Goal: Transaction & Acquisition: Purchase product/service

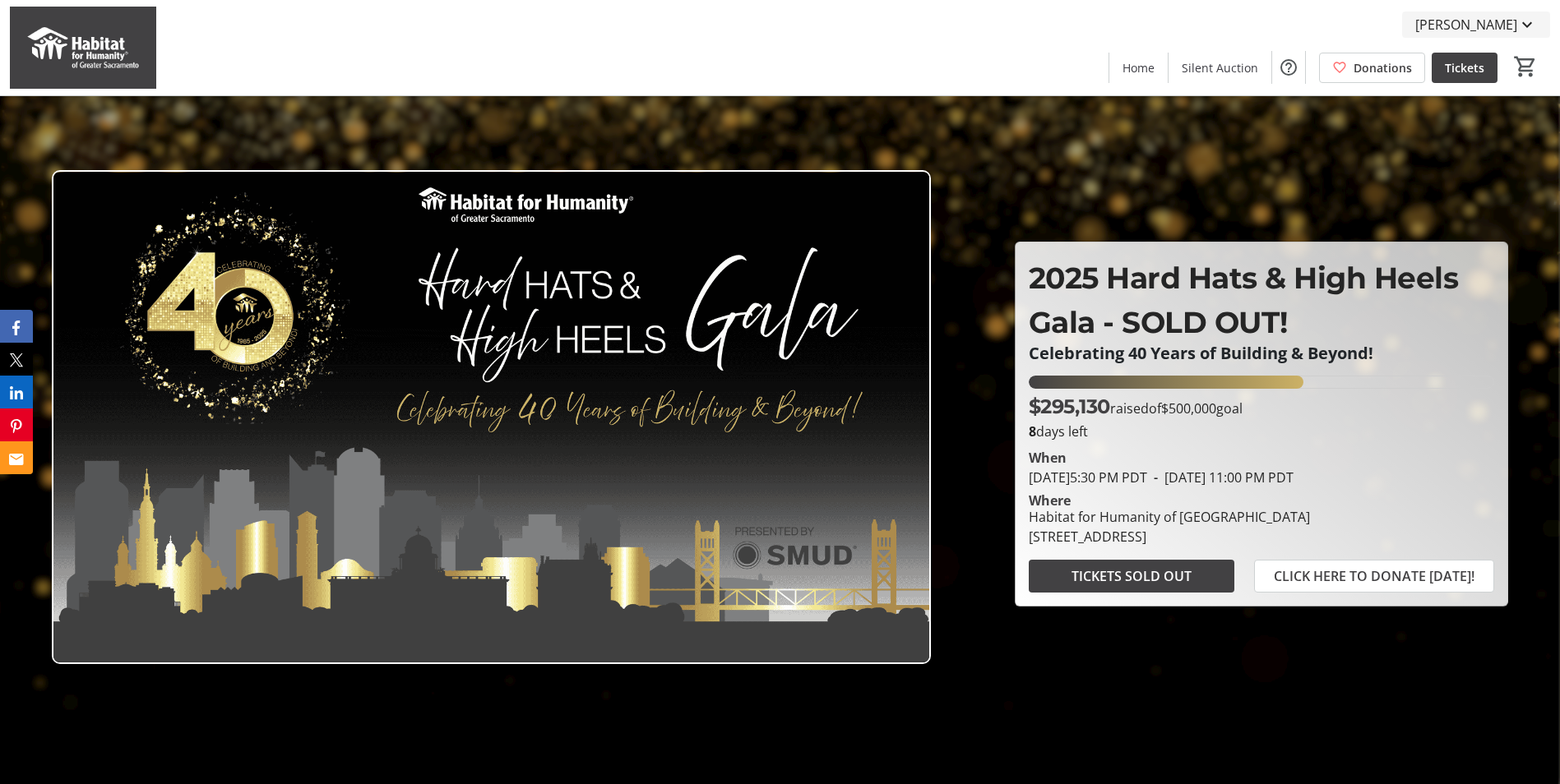
click at [1507, 25] on span "[PERSON_NAME]" at bounding box center [1467, 24] width 102 height 20
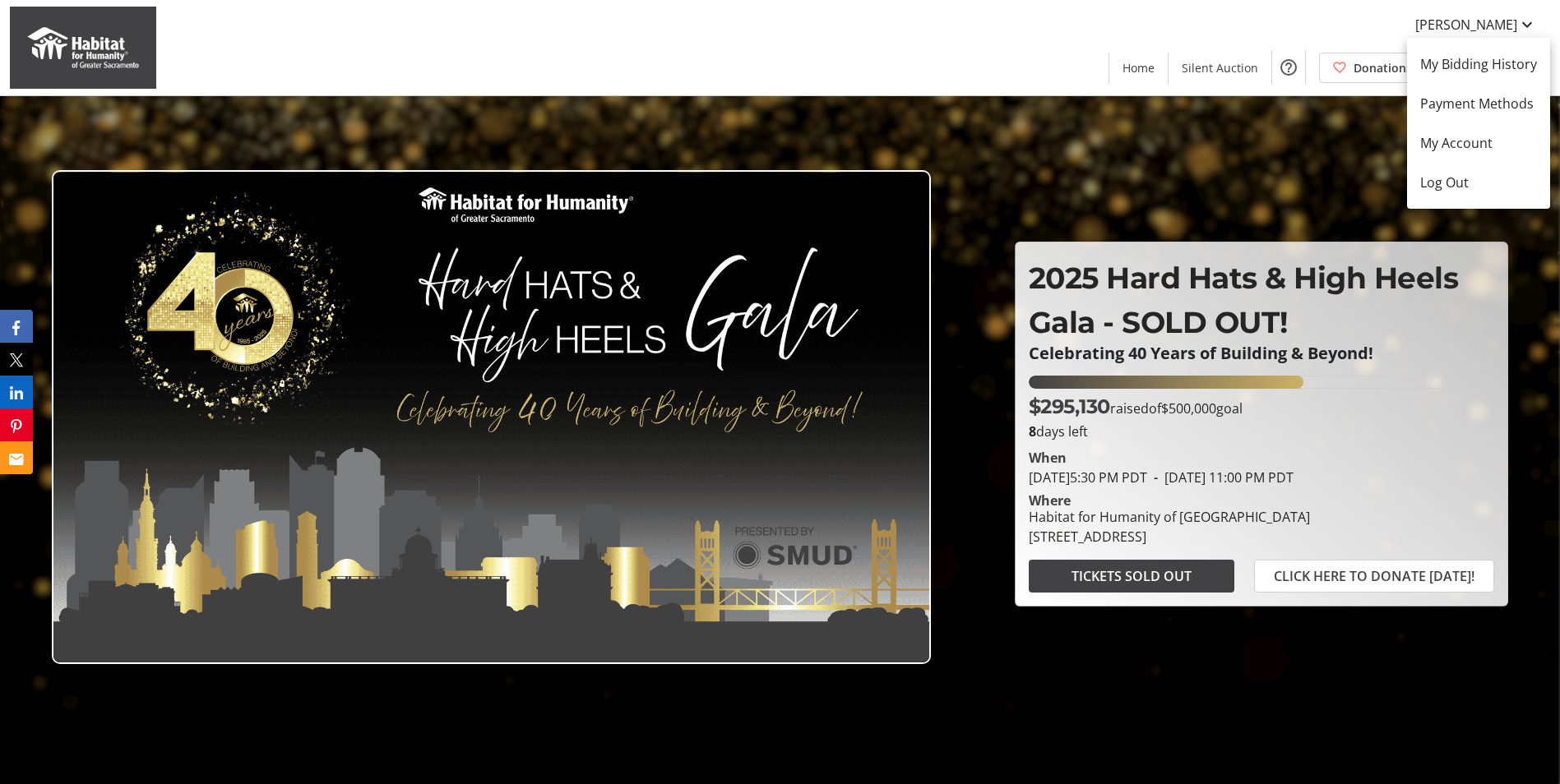
click at [1313, 137] on div at bounding box center [780, 392] width 1560 height 784
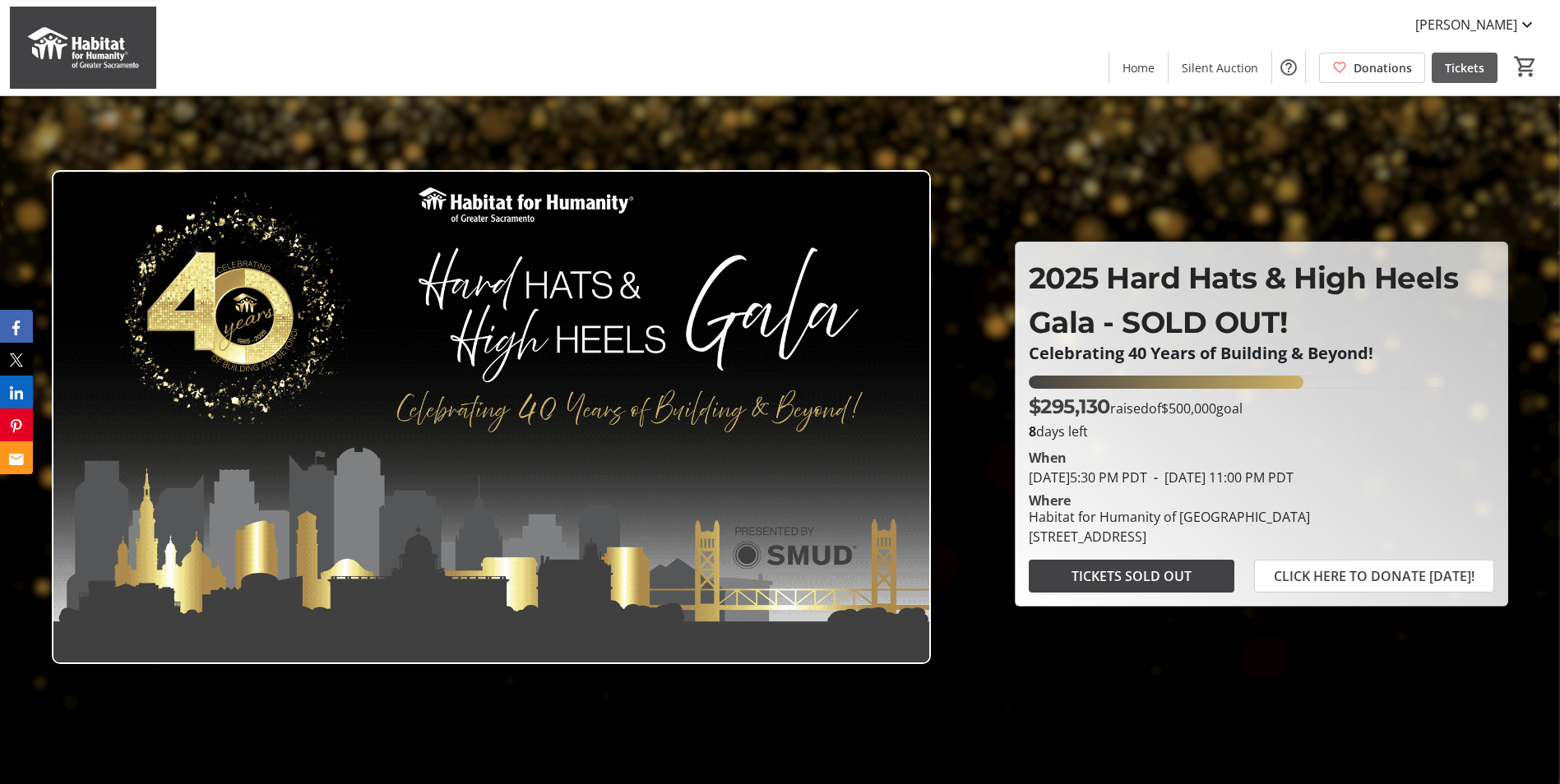
click at [1461, 65] on span "Tickets" at bounding box center [1464, 68] width 39 height 18
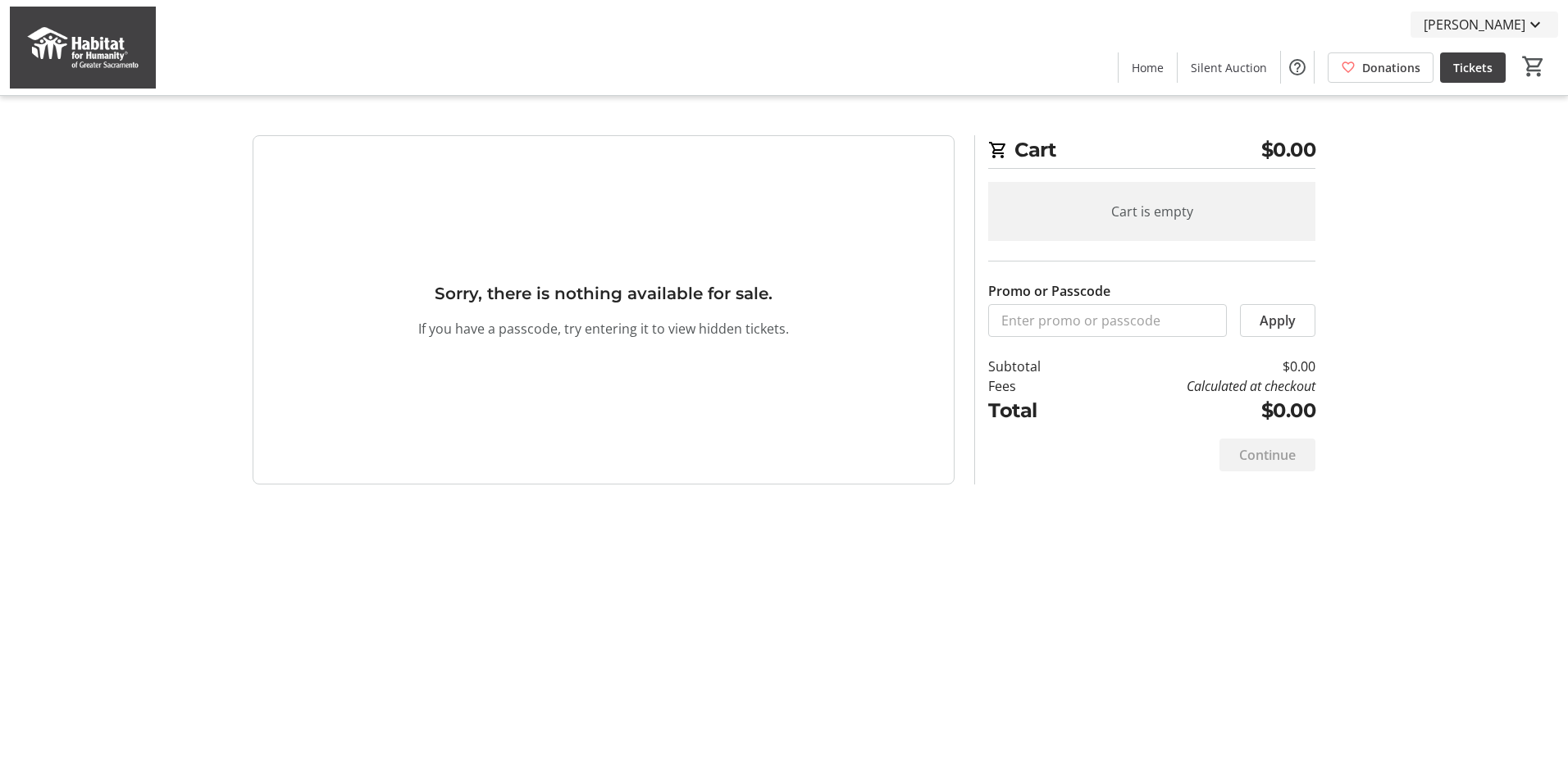
click at [1517, 18] on span "[PERSON_NAME]" at bounding box center [1474, 24] width 102 height 19
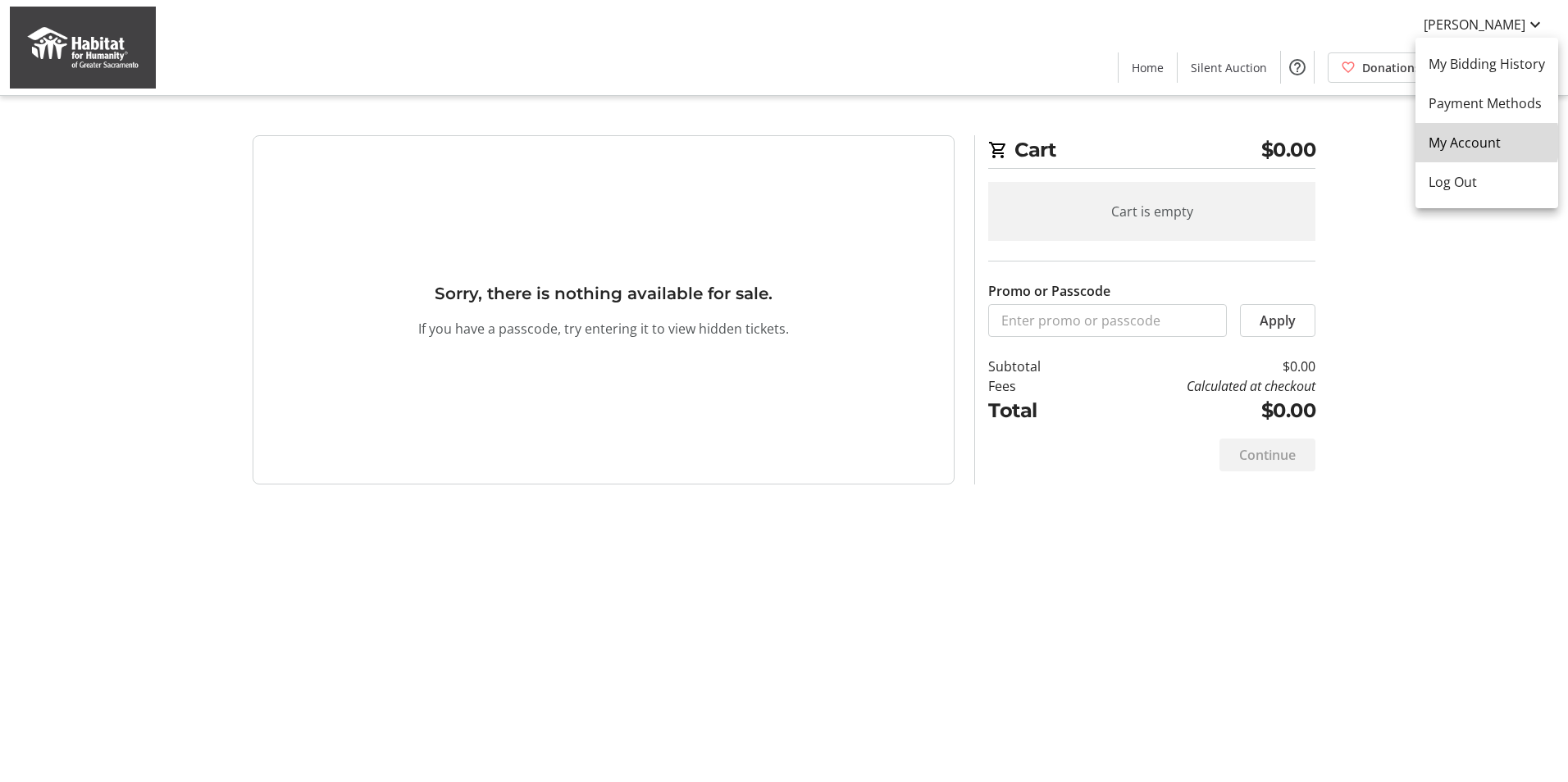
click at [1482, 142] on span "My Account" at bounding box center [1486, 142] width 117 height 19
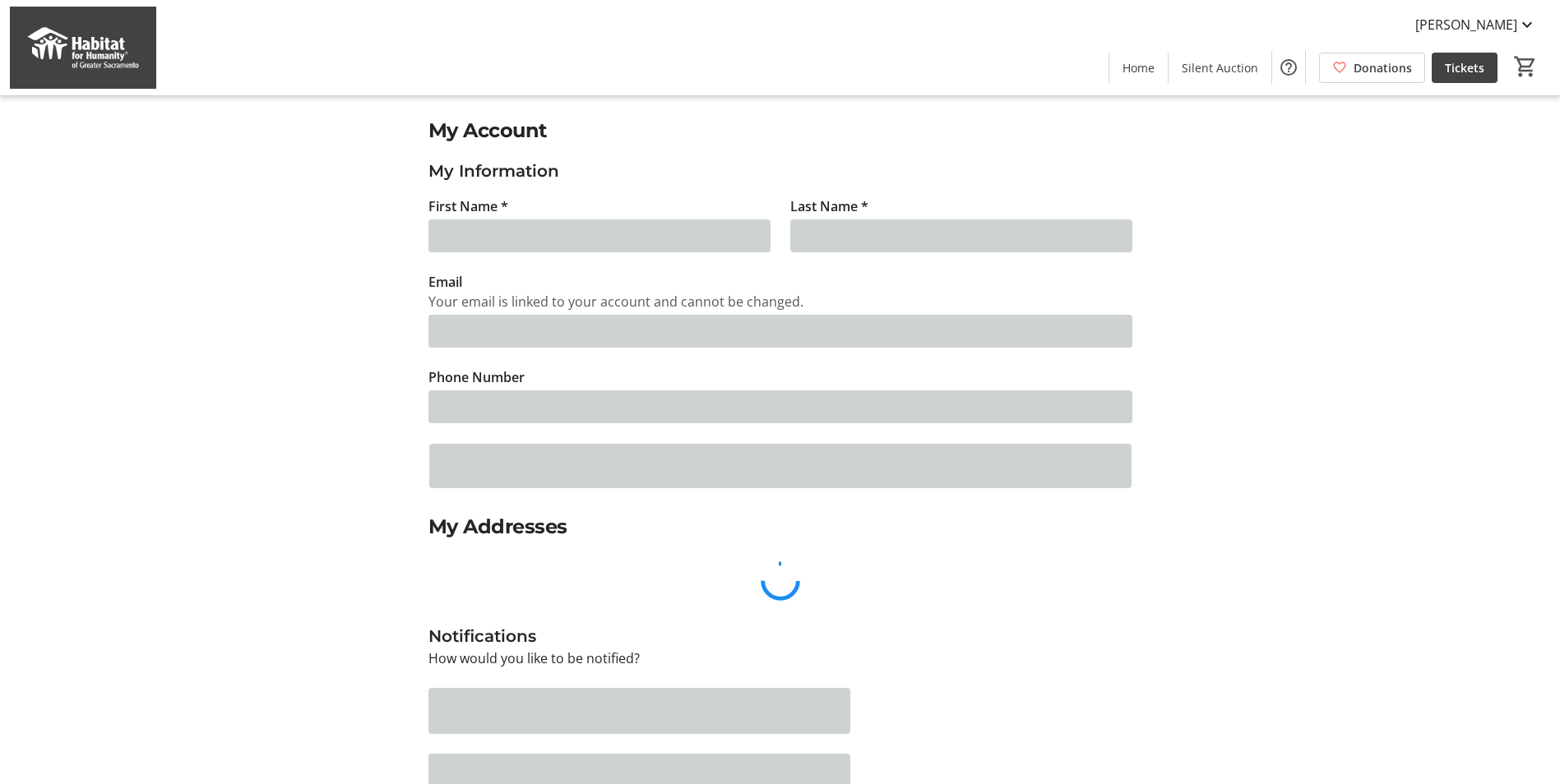
type input "[PERSON_NAME]"
type input "[PERSON_NAME][EMAIL_ADDRESS][PERSON_NAME][DOMAIN_NAME]"
type input "[PHONE_NUMBER]"
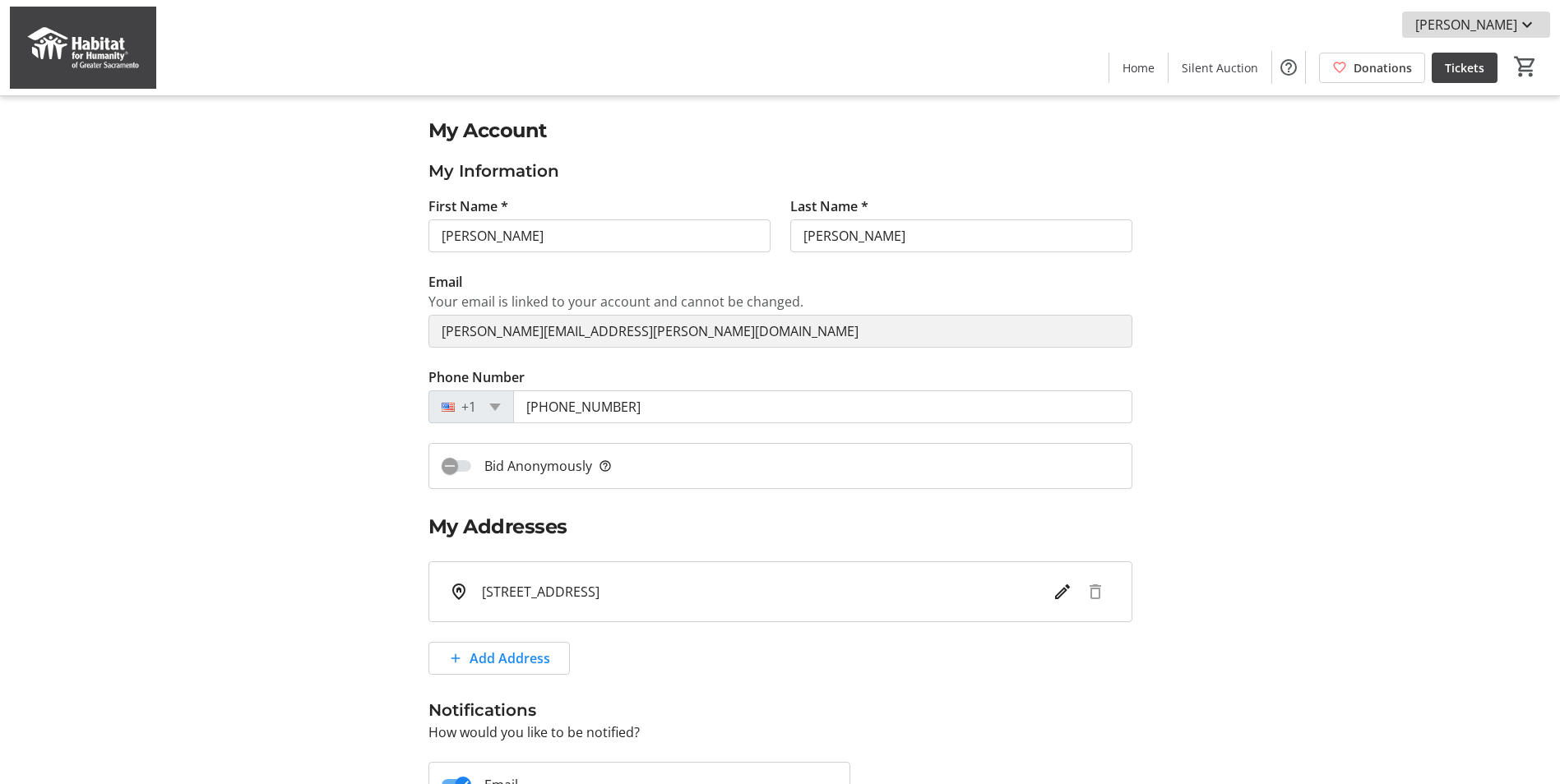
click at [1508, 23] on span "[PERSON_NAME]" at bounding box center [1467, 24] width 102 height 20
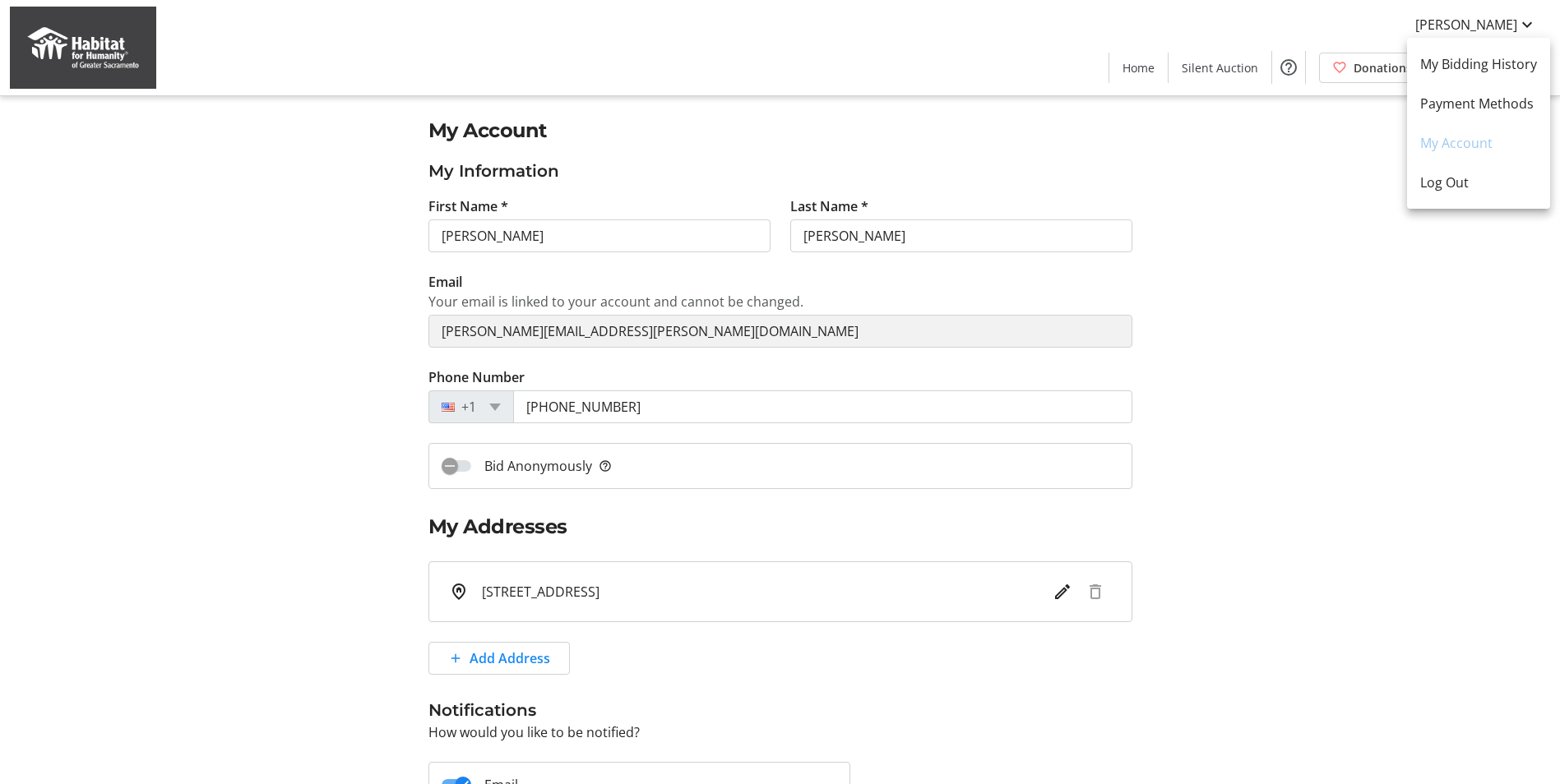
click at [1193, 151] on div at bounding box center [780, 392] width 1560 height 784
click at [1152, 67] on span "Home" at bounding box center [1139, 68] width 32 height 18
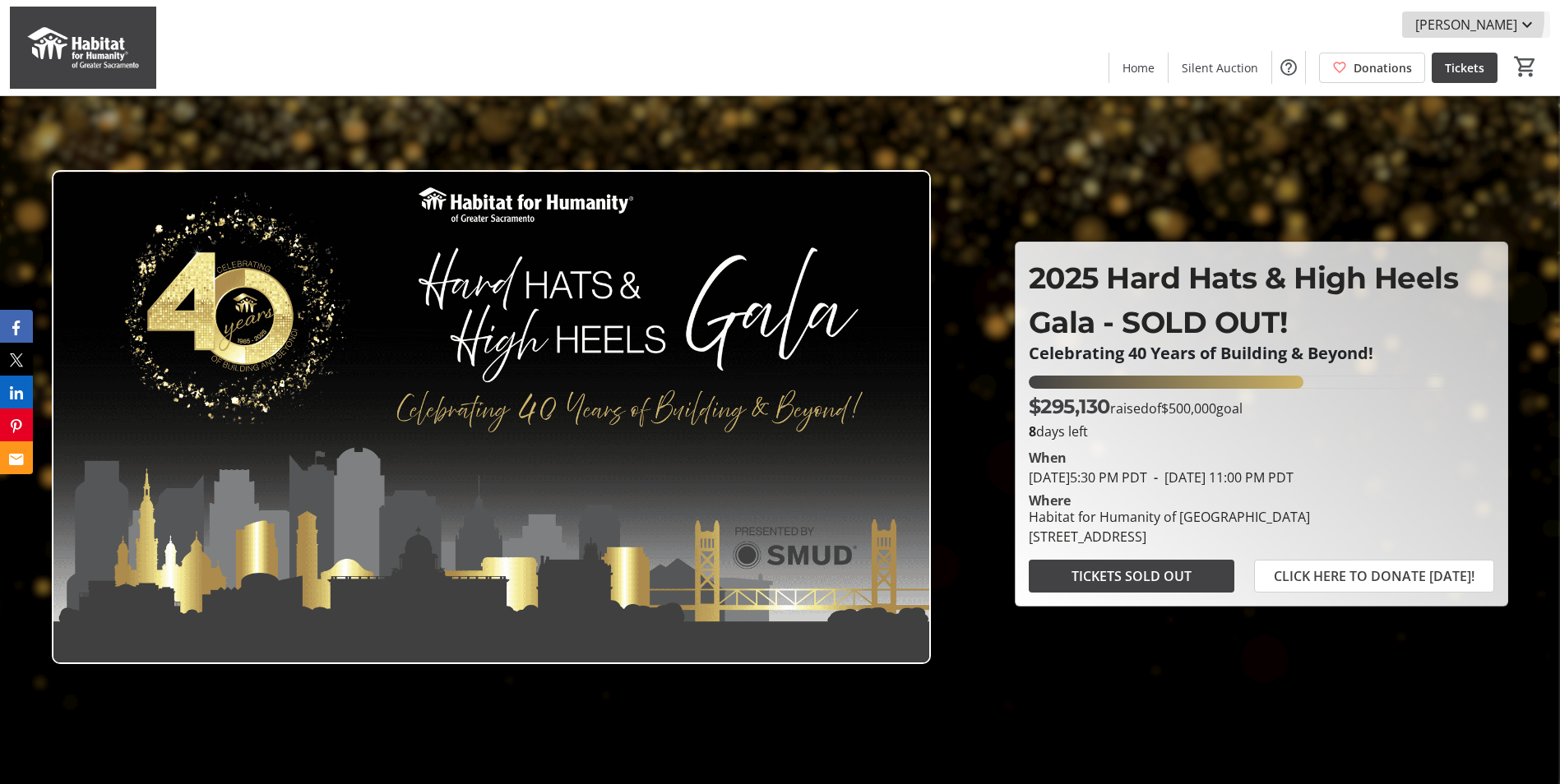
click at [1496, 18] on span "[PERSON_NAME]" at bounding box center [1467, 24] width 102 height 20
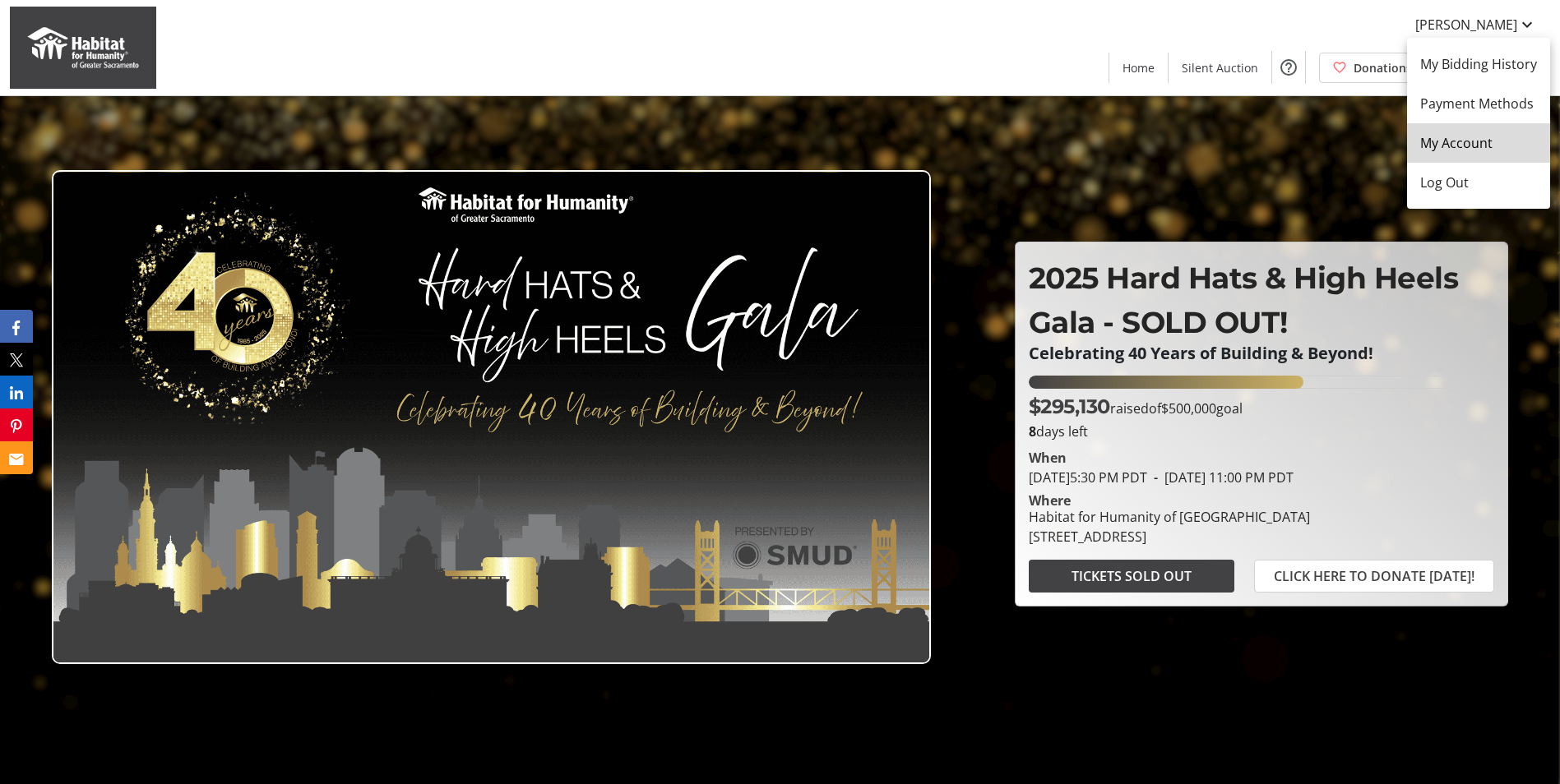
click at [1492, 148] on span "My Account" at bounding box center [1479, 142] width 117 height 20
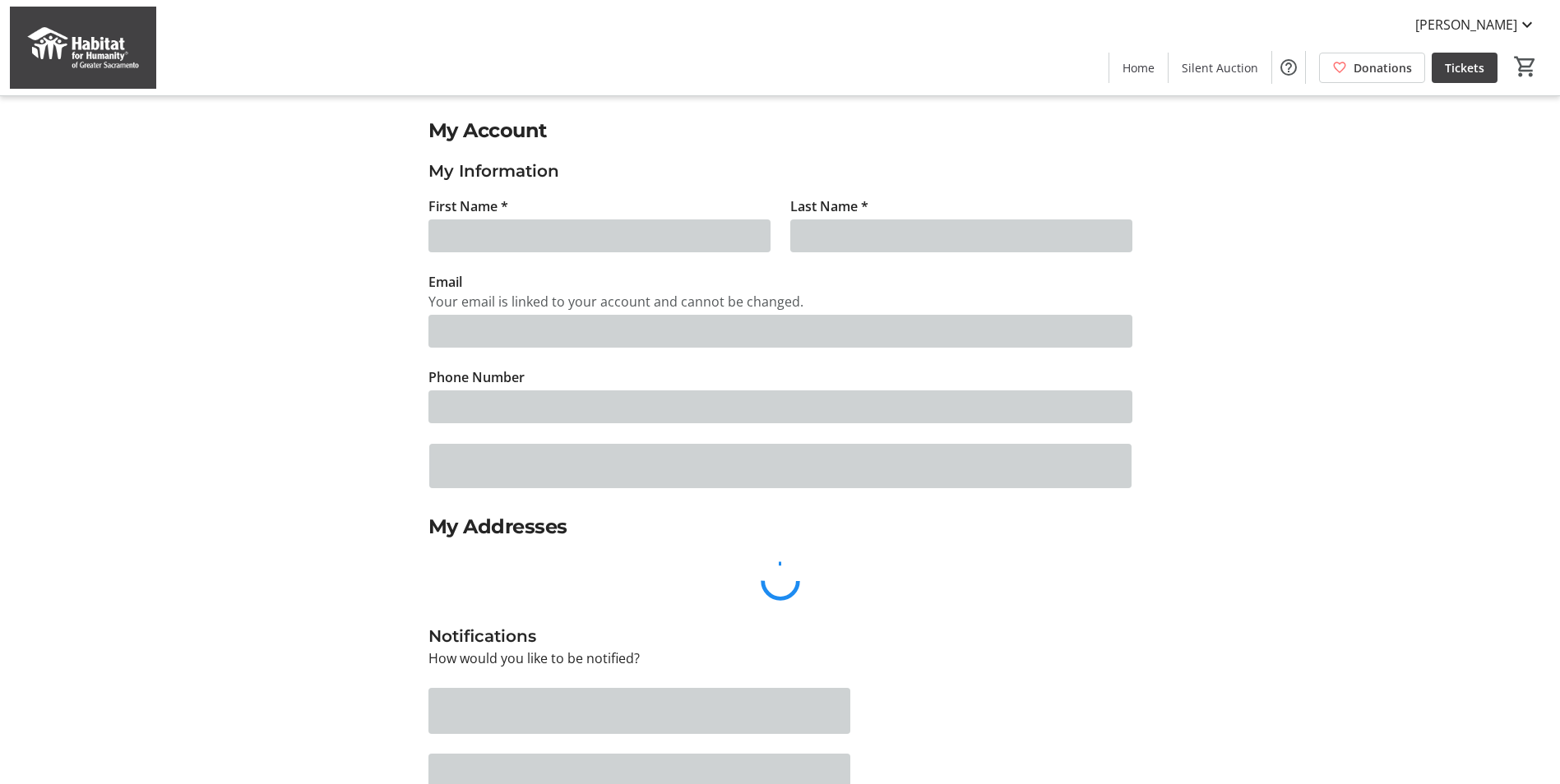
type input "[PERSON_NAME]"
type input "[PERSON_NAME][EMAIL_ADDRESS][PERSON_NAME][DOMAIN_NAME]"
type input "[PHONE_NUMBER]"
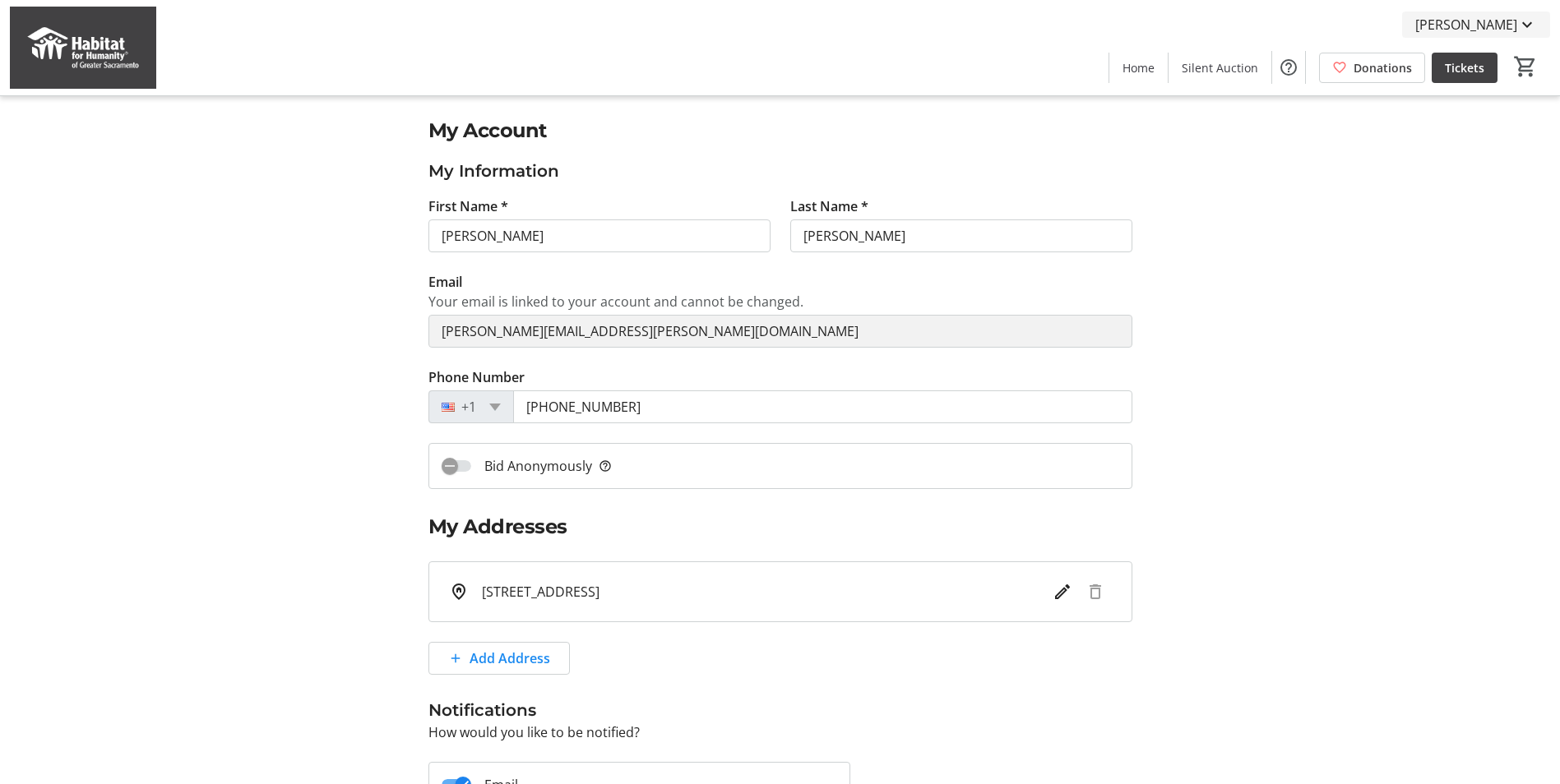
click at [1488, 29] on span "[PERSON_NAME]" at bounding box center [1467, 24] width 102 height 20
click at [1446, 412] on div at bounding box center [780, 392] width 1560 height 784
click at [1487, 71] on span at bounding box center [1464, 67] width 66 height 39
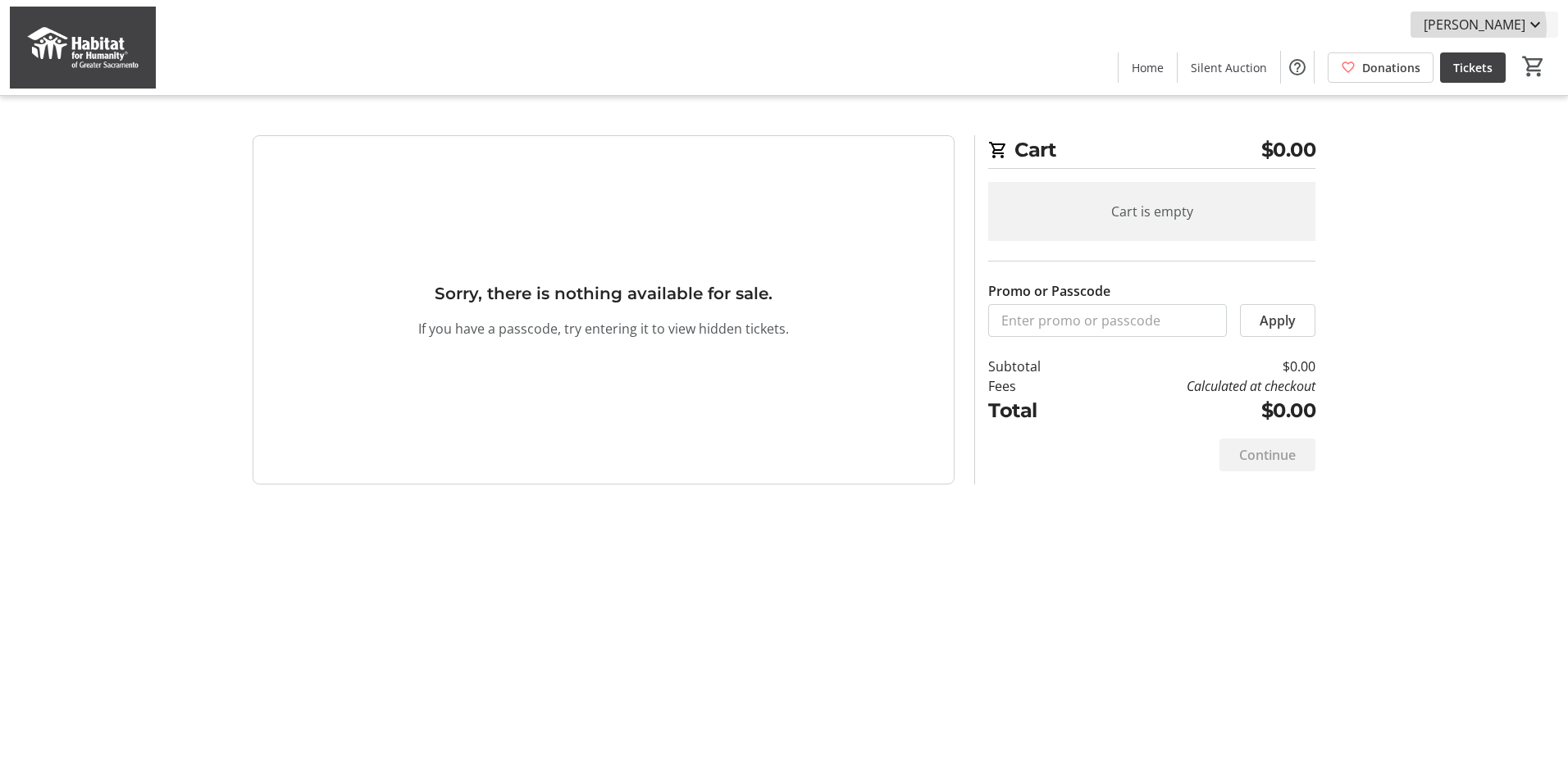
click at [1501, 28] on span "[PERSON_NAME]" at bounding box center [1474, 24] width 102 height 19
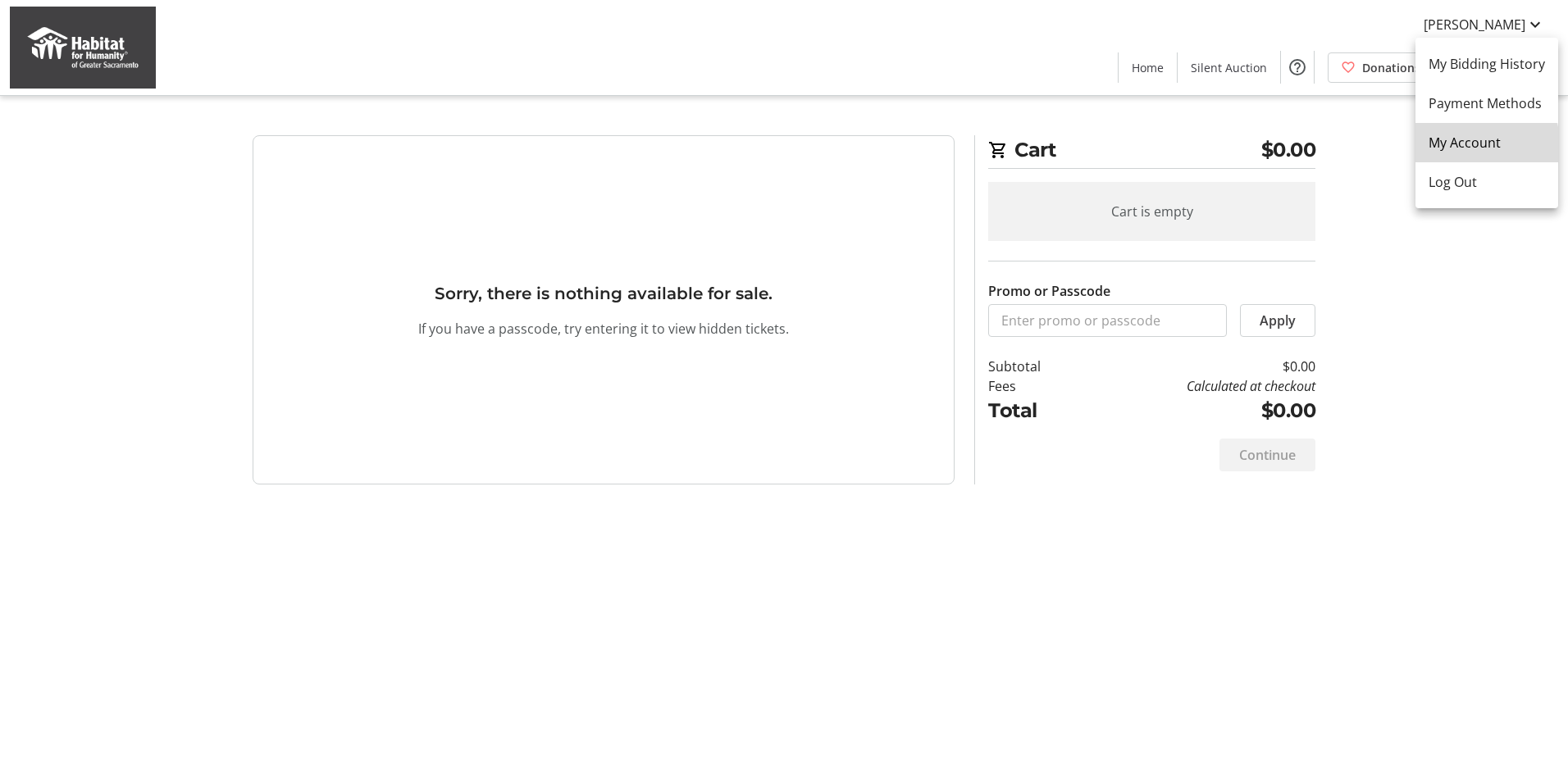
click at [1478, 147] on span "My Account" at bounding box center [1486, 142] width 117 height 19
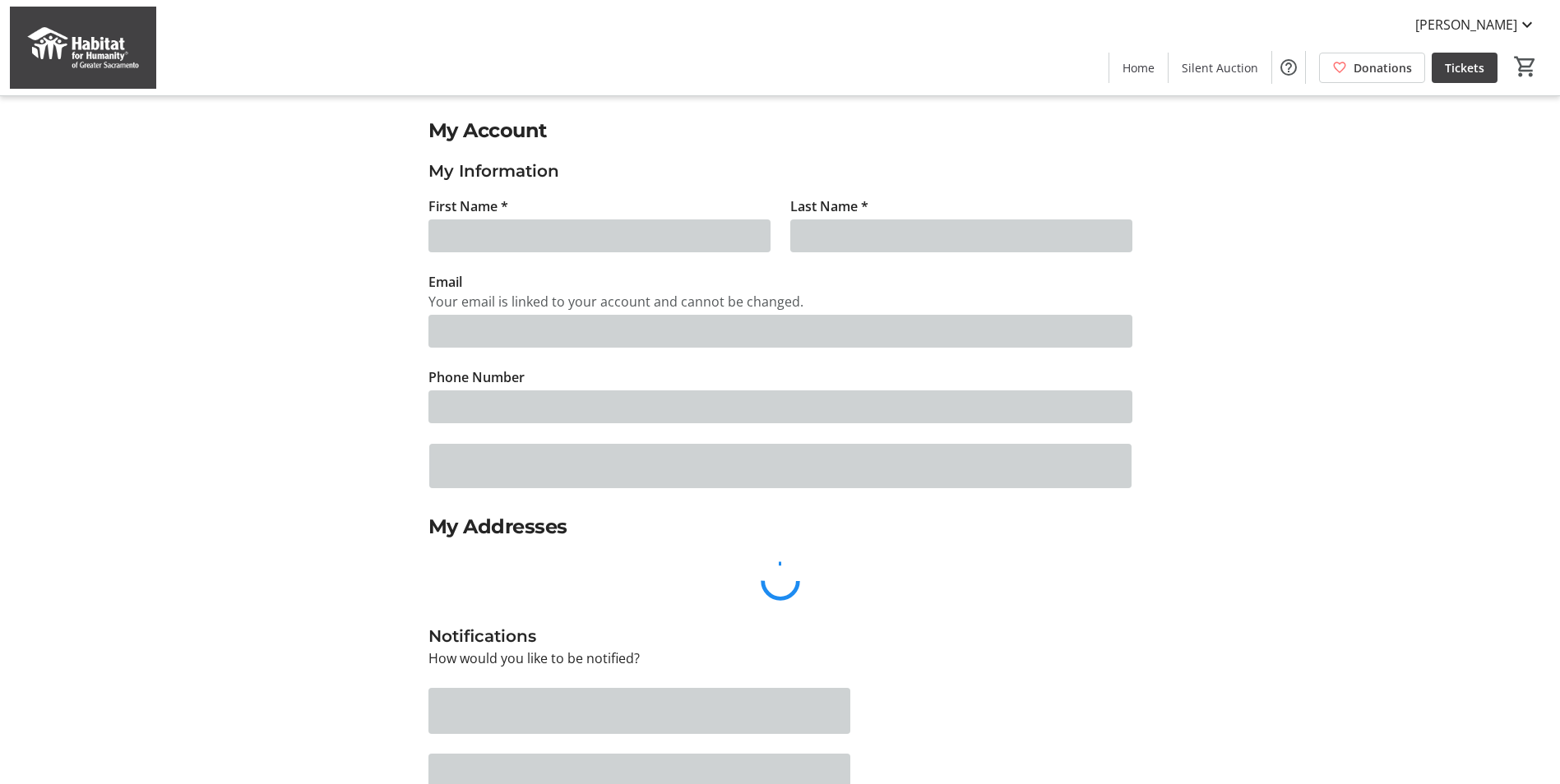
type input "[PERSON_NAME]"
type input "[PERSON_NAME][EMAIL_ADDRESS][PERSON_NAME][DOMAIN_NAME]"
type input "[PHONE_NUMBER]"
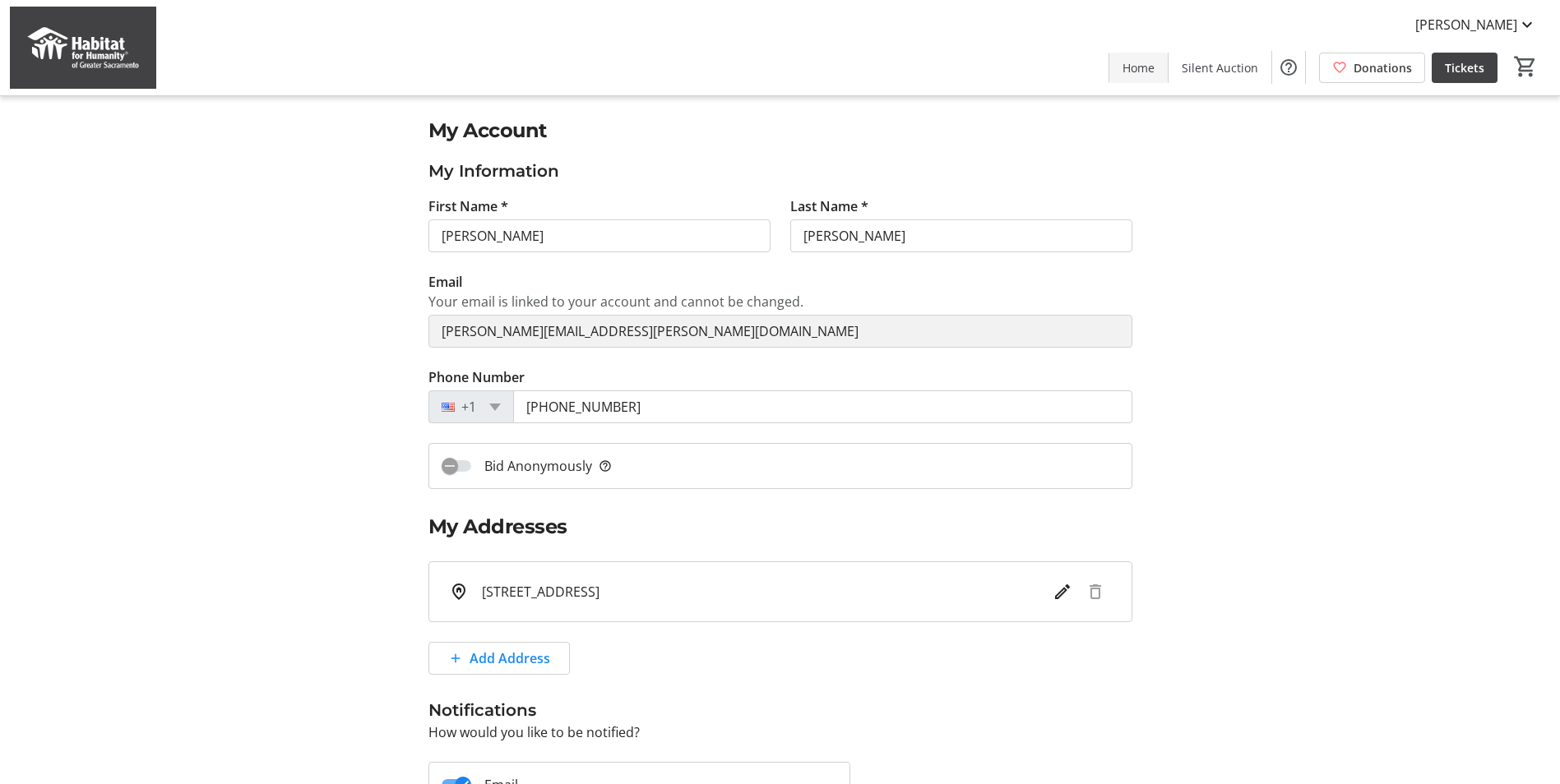
click at [1123, 73] on span at bounding box center [1139, 67] width 59 height 39
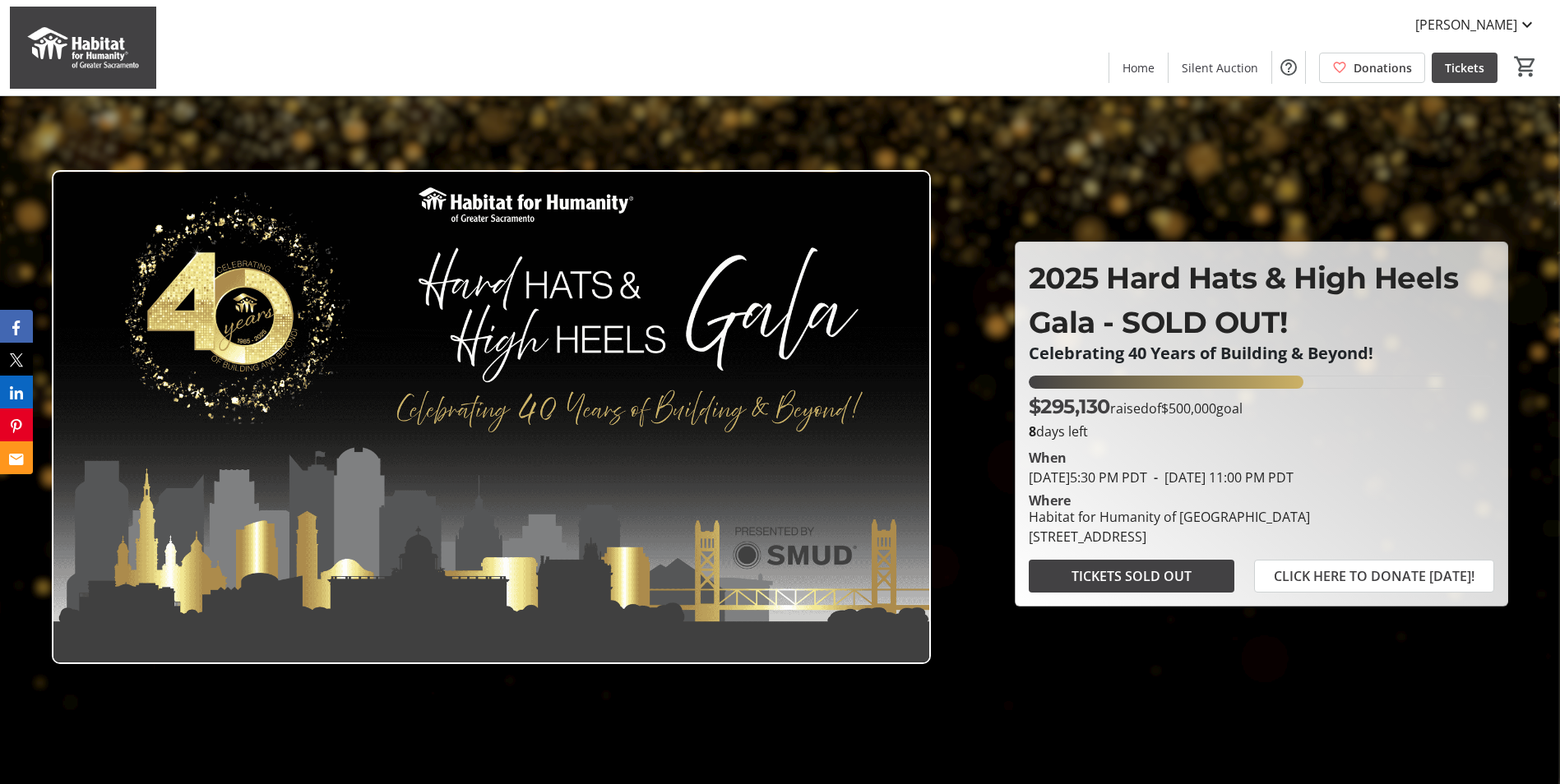
click at [1481, 70] on span "Tickets" at bounding box center [1464, 68] width 39 height 18
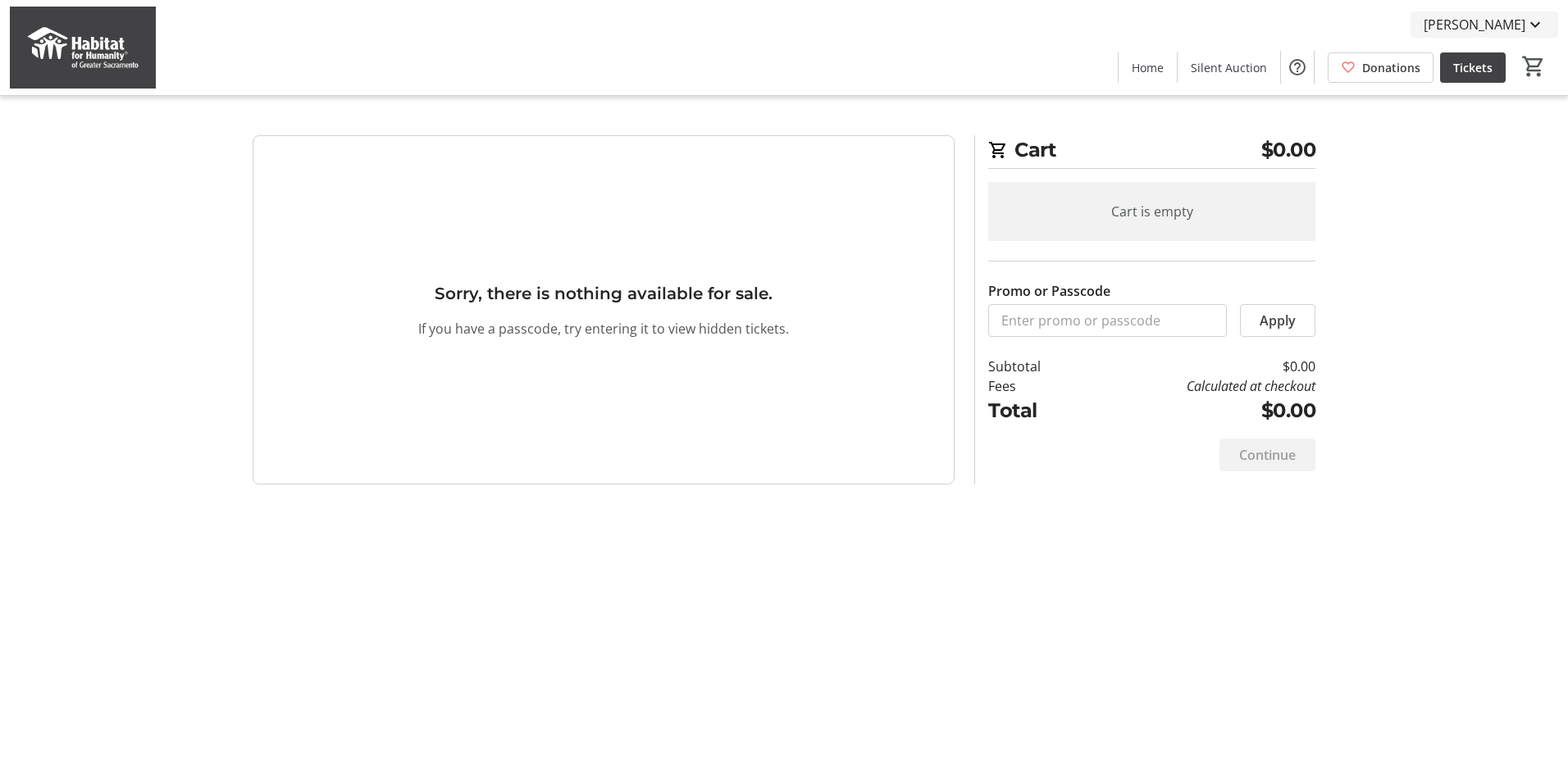
click at [1548, 10] on span at bounding box center [1484, 24] width 147 height 39
click at [1519, 344] on div at bounding box center [784, 391] width 1568 height 782
